Goal: Task Accomplishment & Management: Manage account settings

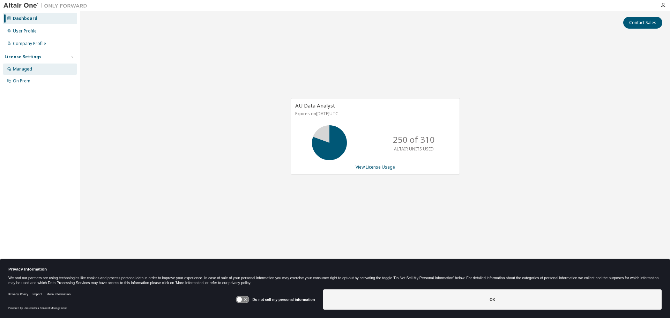
click at [23, 68] on div "Managed" at bounding box center [22, 69] width 19 height 6
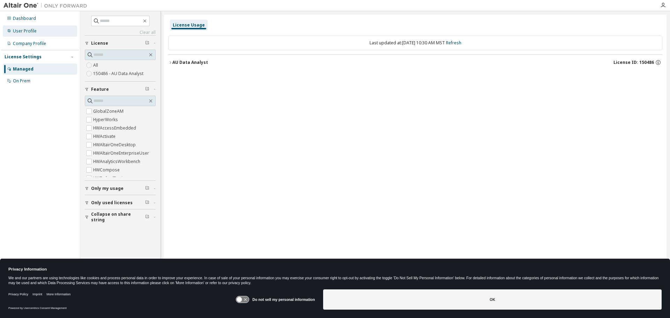
click at [24, 31] on div "User Profile" at bounding box center [25, 31] width 24 height 6
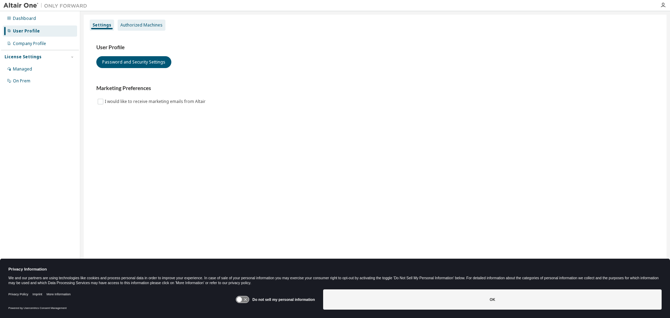
click at [133, 22] on div "Authorized Machines" at bounding box center [141, 25] width 42 height 6
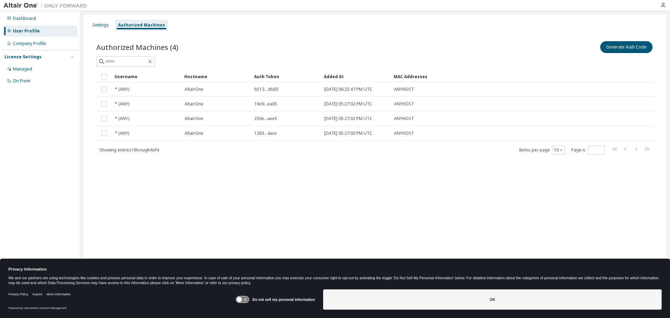
click at [242, 300] on icon at bounding box center [239, 299] width 5 height 5
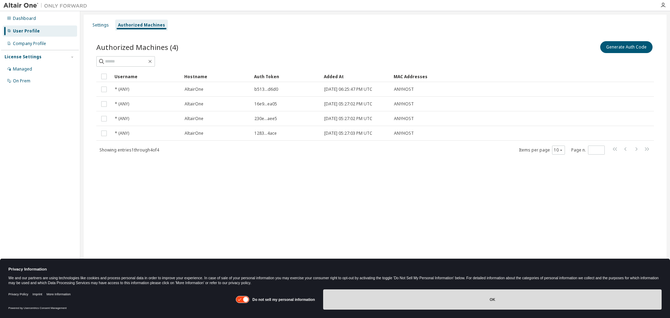
click at [492, 296] on button "OK" at bounding box center [492, 299] width 338 height 20
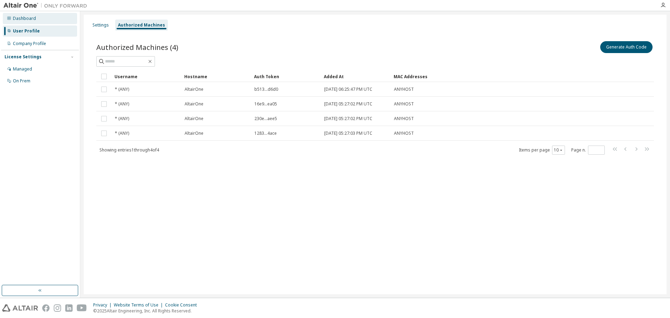
click at [28, 18] on div "Dashboard" at bounding box center [24, 19] width 23 height 6
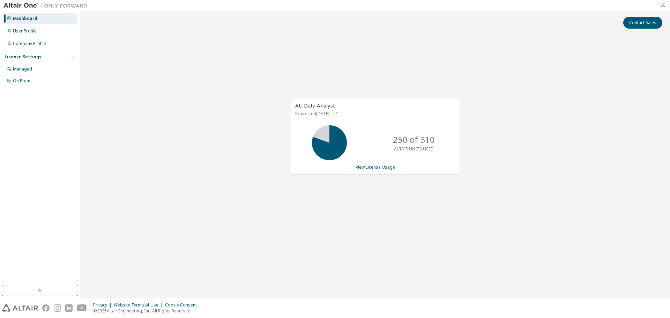
click at [663, 6] on icon "button" at bounding box center [663, 5] width 6 height 6
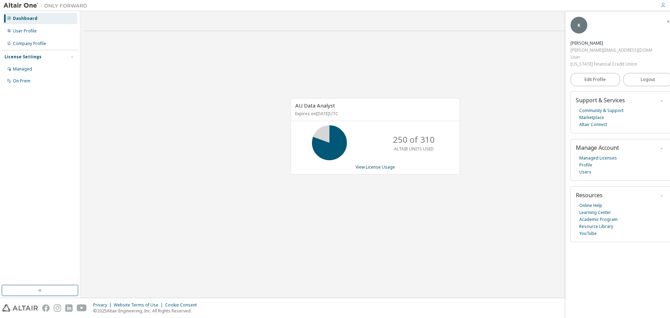
click at [20, 310] on img at bounding box center [20, 307] width 36 height 7
click at [640, 76] on span "Logout" at bounding box center [647, 79] width 14 height 7
